Goal: Check status: Check status

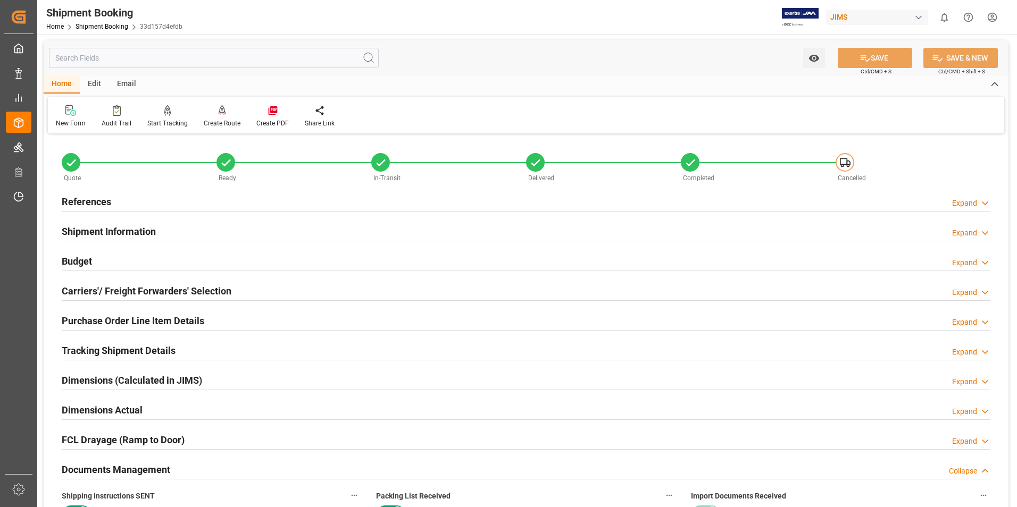
scroll to position [425, 0]
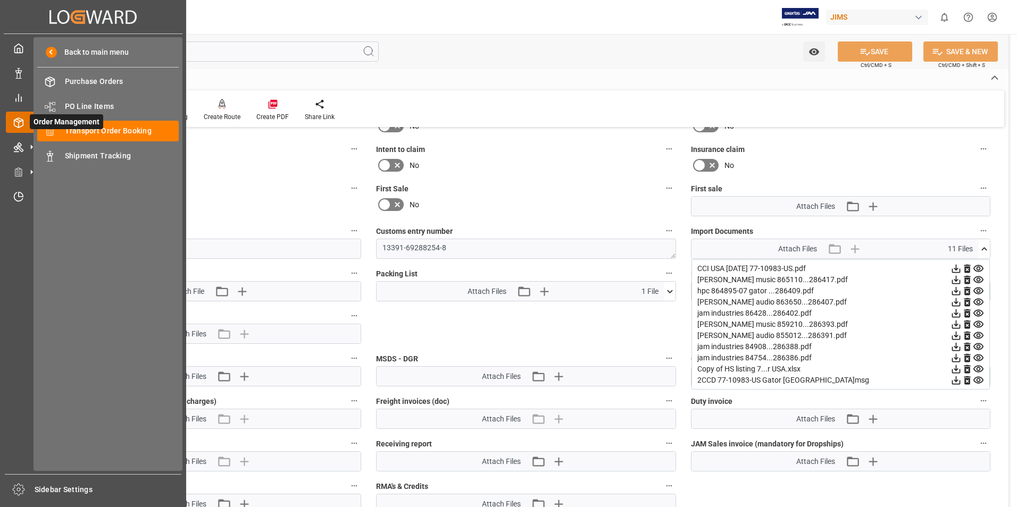
click at [21, 120] on icon at bounding box center [31, 122] width 22 height 22
click at [129, 132] on span "Transport Order Booking" at bounding box center [122, 130] width 114 height 11
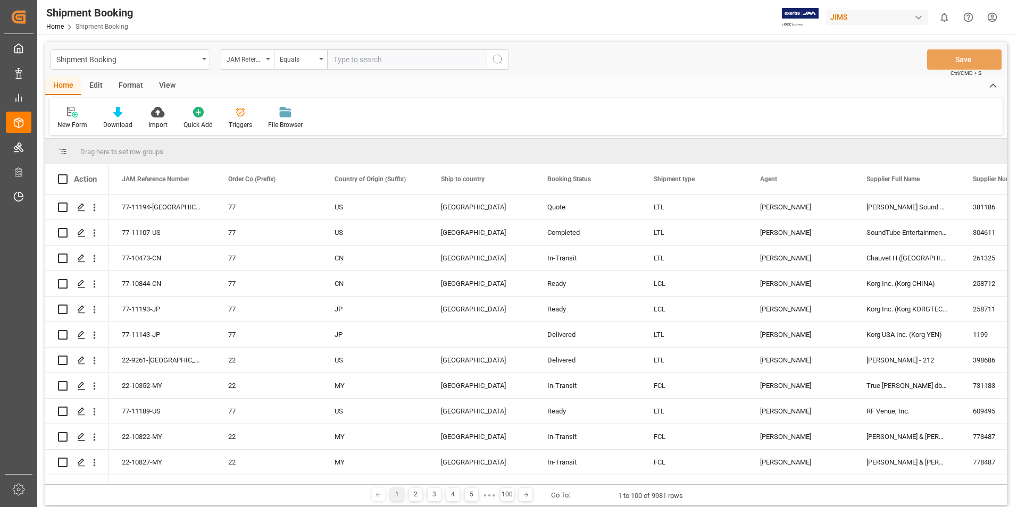
click at [337, 61] on input "text" at bounding box center [407, 59] width 160 height 20
type input "77-10852-us"
click at [495, 62] on icon "search button" at bounding box center [497, 59] width 13 height 13
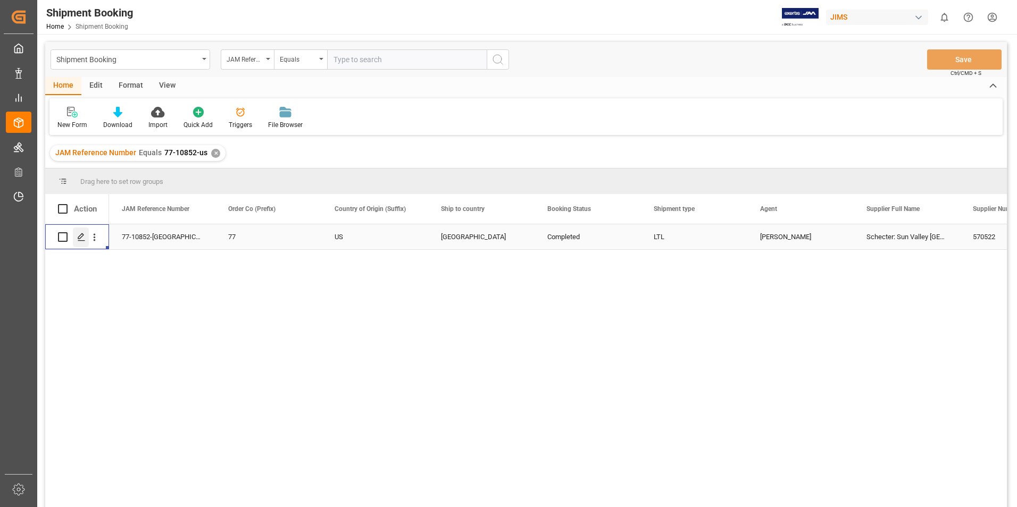
click at [82, 239] on icon "Press SPACE to select this row." at bounding box center [81, 237] width 9 height 9
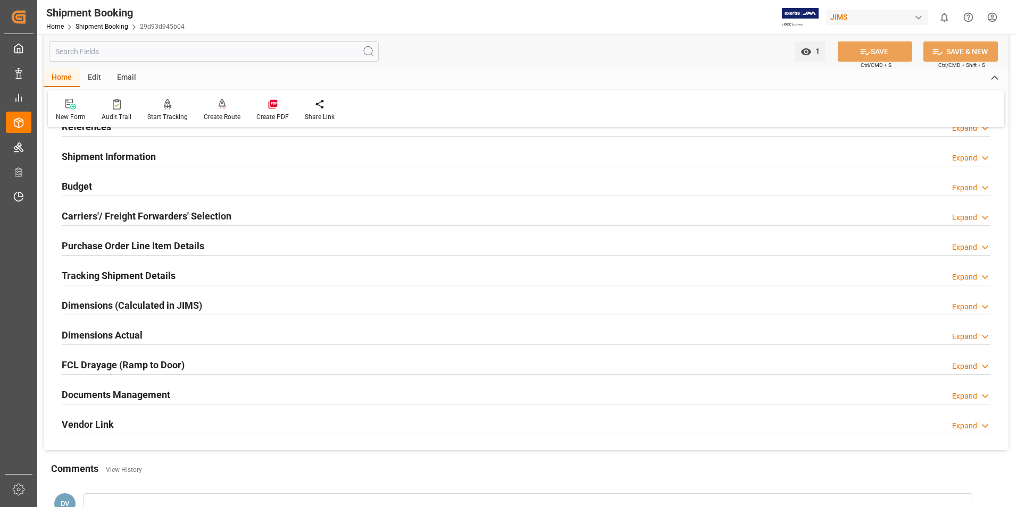
scroll to position [213, 0]
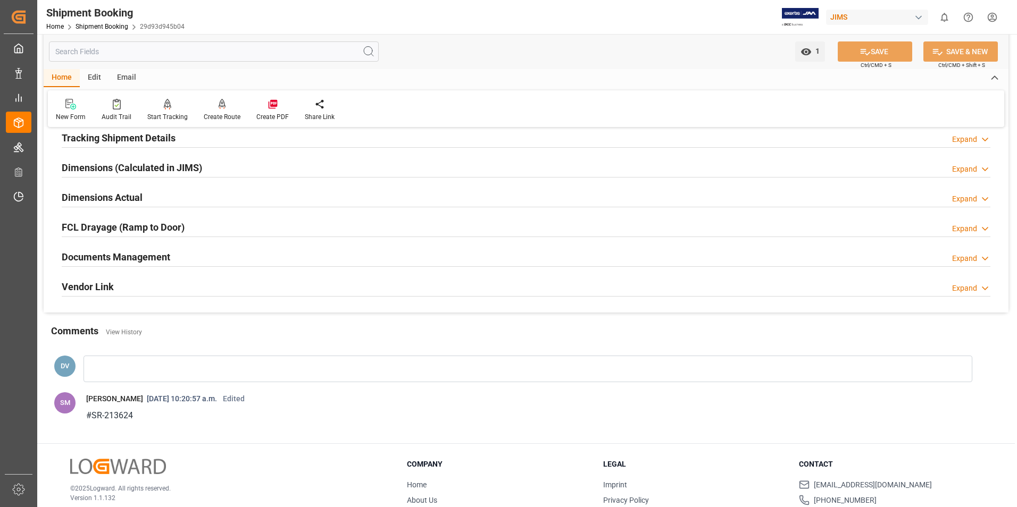
click at [981, 259] on icon at bounding box center [984, 258] width 11 height 11
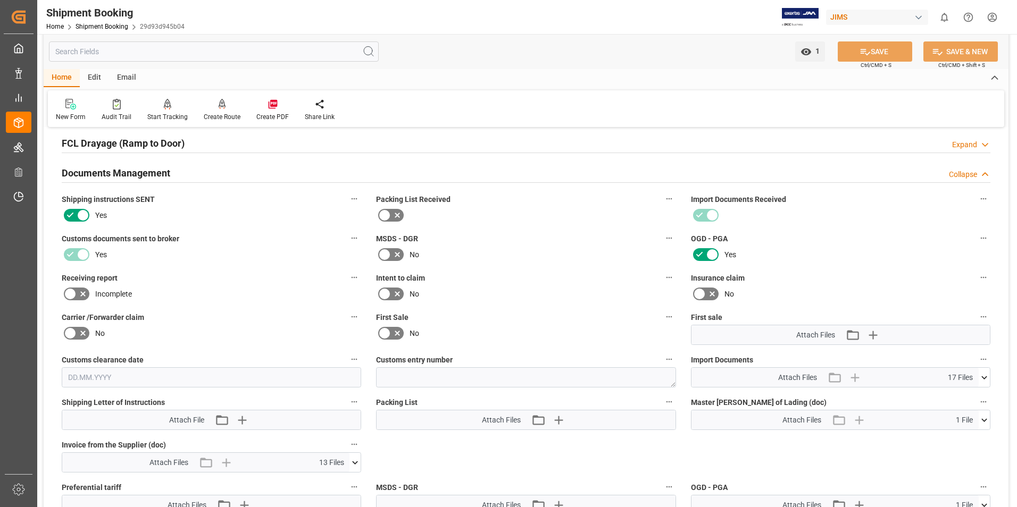
scroll to position [425, 0]
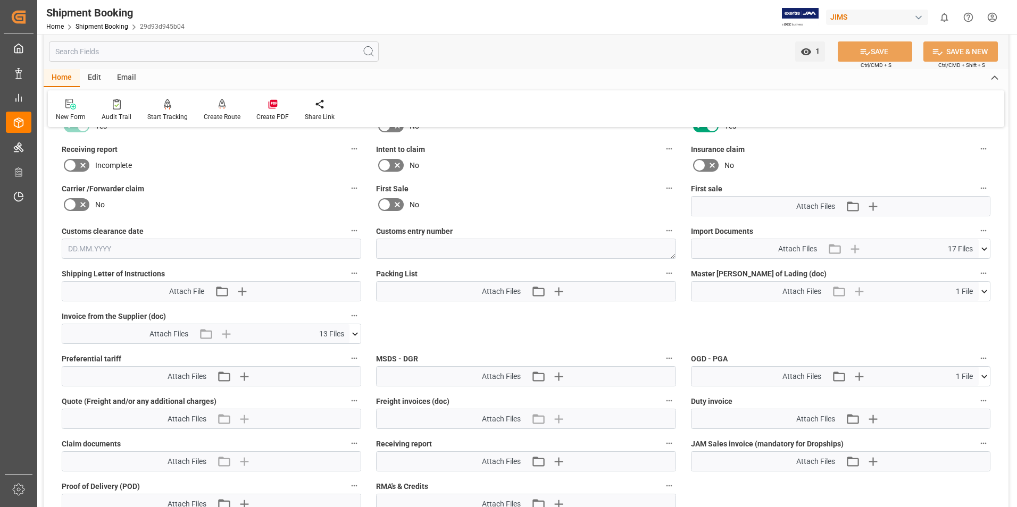
click at [984, 248] on icon at bounding box center [983, 249] width 11 height 11
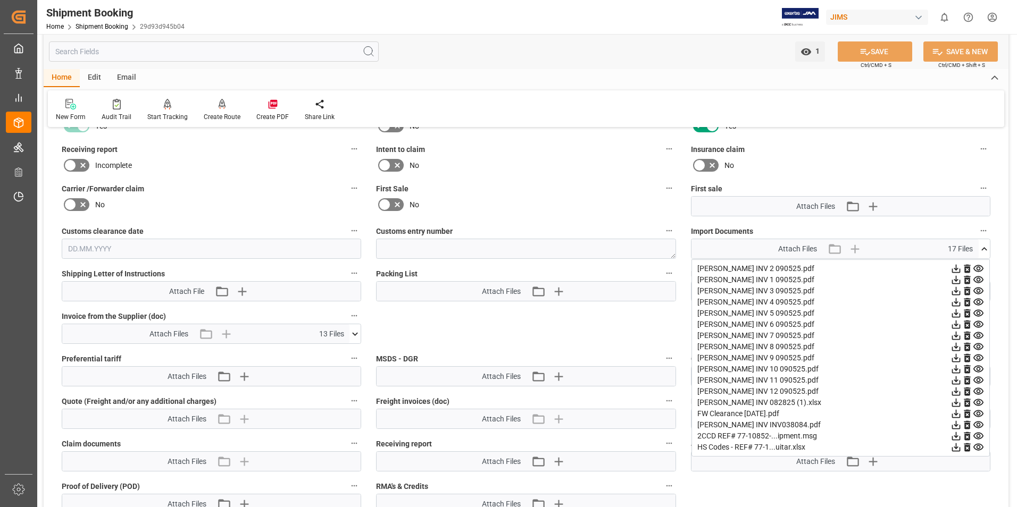
click at [957, 269] on icon at bounding box center [956, 269] width 9 height 9
click at [954, 280] on icon at bounding box center [956, 280] width 9 height 9
click at [958, 292] on icon at bounding box center [955, 291] width 11 height 11
click at [958, 303] on icon at bounding box center [955, 302] width 11 height 11
click at [955, 314] on icon at bounding box center [956, 313] width 9 height 9
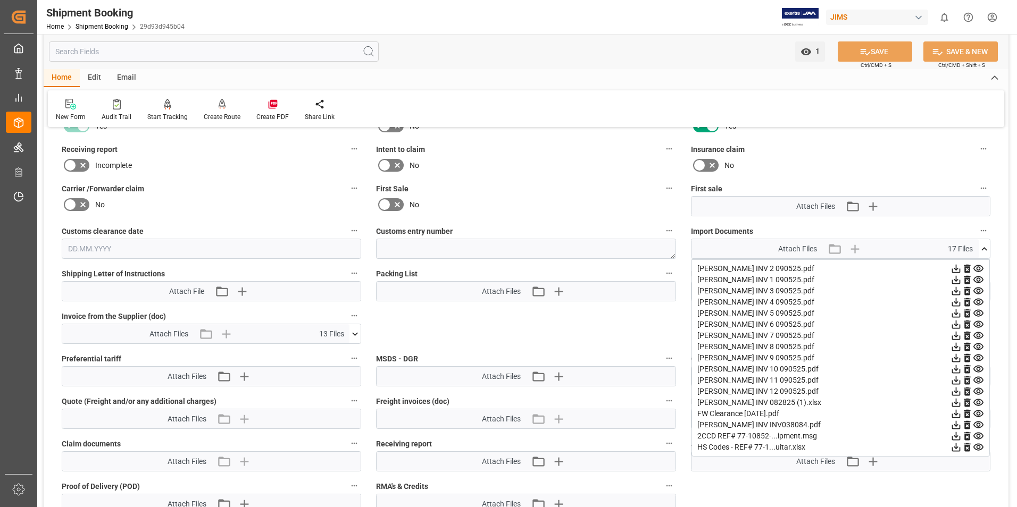
click at [959, 325] on icon at bounding box center [955, 324] width 11 height 11
click at [954, 338] on icon at bounding box center [955, 335] width 11 height 11
click at [957, 349] on icon at bounding box center [955, 346] width 11 height 11
click at [958, 358] on icon at bounding box center [955, 358] width 11 height 11
click at [957, 366] on icon at bounding box center [955, 369] width 11 height 11
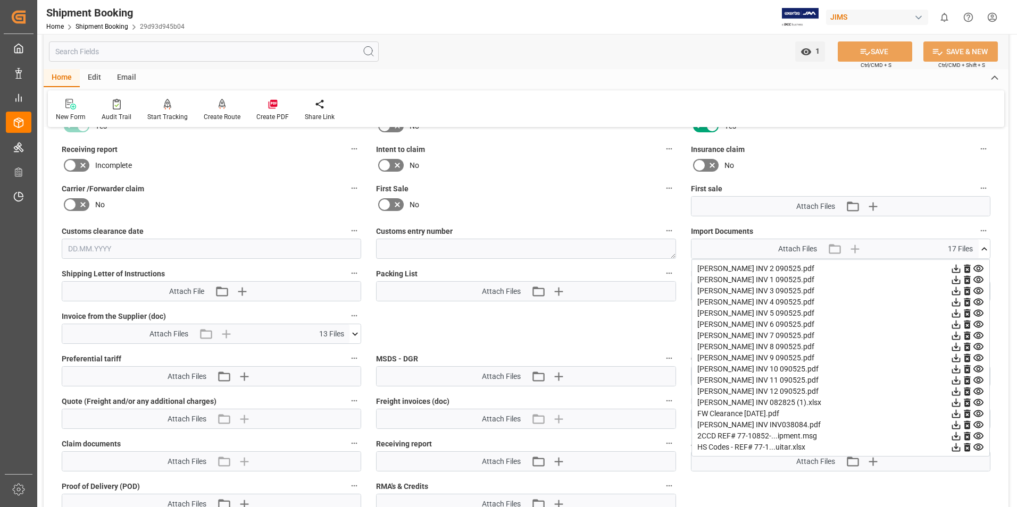
click at [957, 380] on icon at bounding box center [956, 380] width 9 height 9
click at [956, 390] on icon at bounding box center [956, 392] width 9 height 9
